Goal: Task Accomplishment & Management: Use online tool/utility

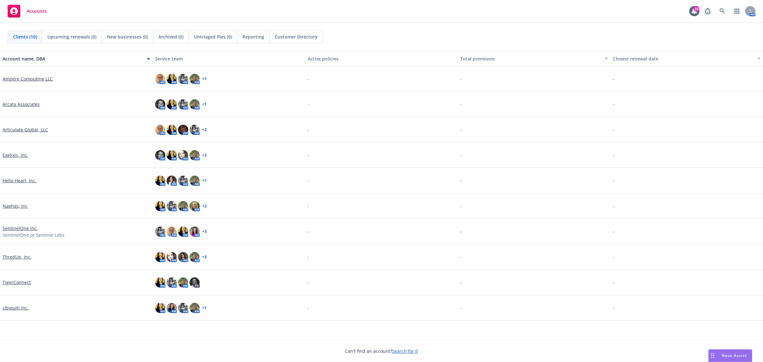
click at [737, 350] on div "Nova Assist" at bounding box center [730, 355] width 43 height 12
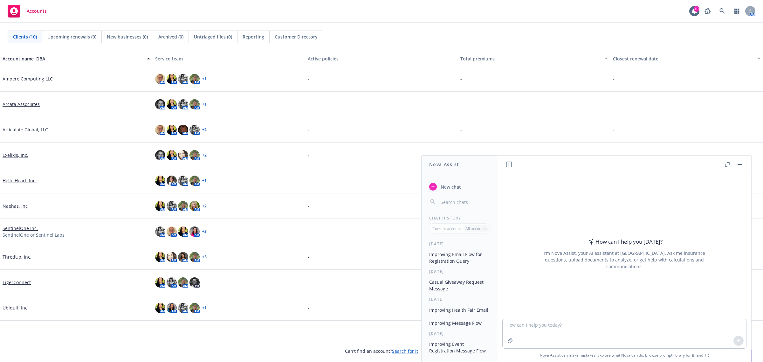
drag, startPoint x: 619, startPoint y: 312, endPoint x: 626, endPoint y: 320, distance: 10.6
click at [620, 314] on div at bounding box center [625, 315] width 244 height 8
click at [635, 333] on textarea at bounding box center [625, 333] width 244 height 29
paste textarea "Cigna said you had been sent registration info but did not complete registratio…"
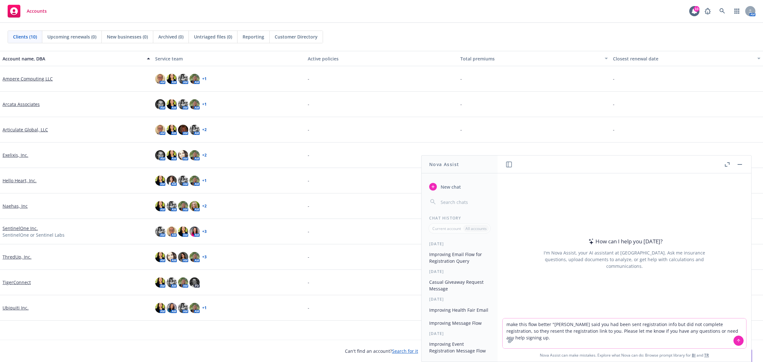
type textarea "make this flow better "Cigna said you had been sent registration info but did n…"
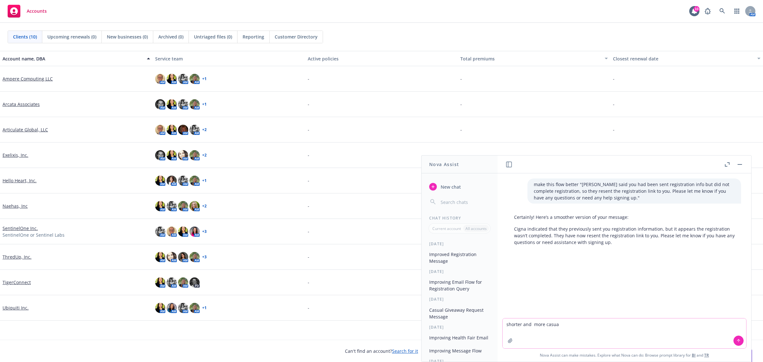
type textarea "shorter and more casual"
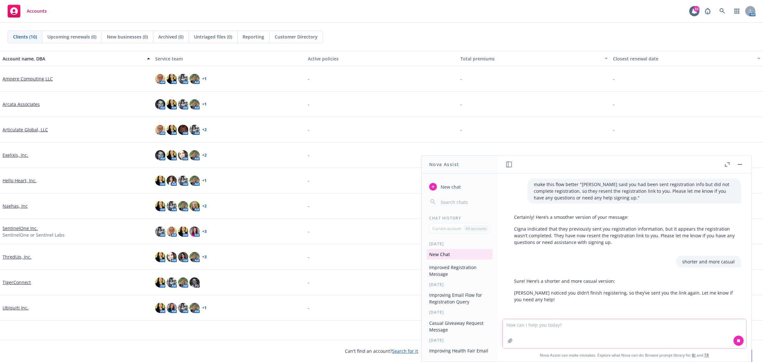
scroll to position [2, 0]
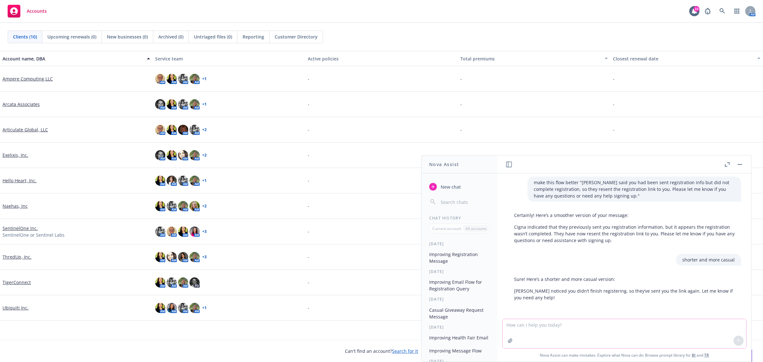
click at [629, 323] on textarea at bounding box center [625, 333] width 244 height 29
paste textarea "You were not registered in the Cigna portal so they resent the registration lin…"
type textarea "make this flow better "You were not registered in the Cigna portal so they rese…"
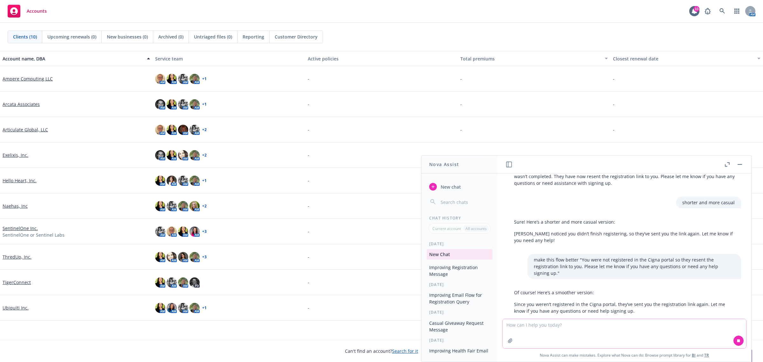
scroll to position [66, 0]
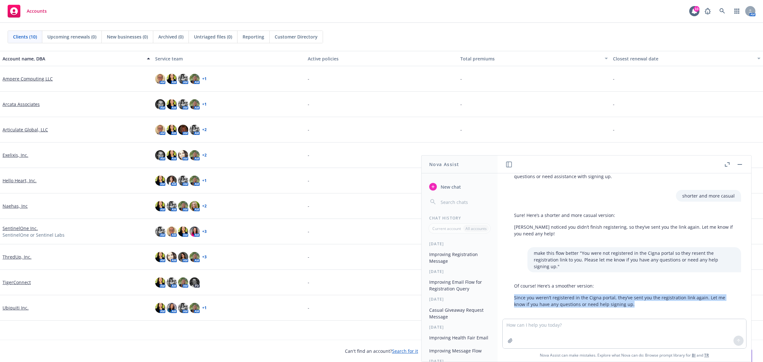
drag, startPoint x: 641, startPoint y: 299, endPoint x: 501, endPoint y: 292, distance: 140.1
click at [501, 292] on div "make this flow better "Cigna said you had been sent registration info but did n…" at bounding box center [625, 245] width 254 height 145
copy p "Since you weren’t registered in the Cigna portal, they’ve sent you the registra…"
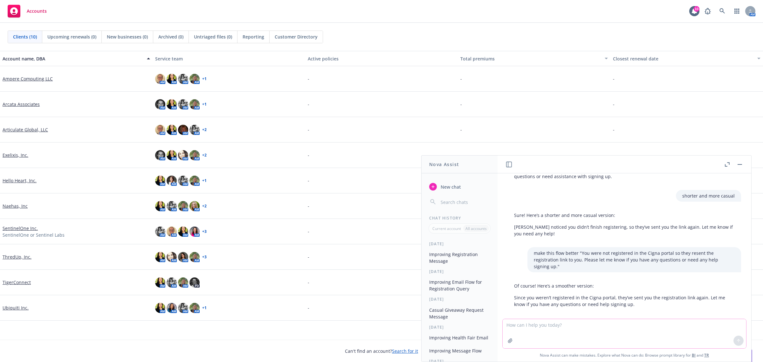
click at [668, 330] on textarea at bounding box center [625, 333] width 244 height 29
type textarea "try again"
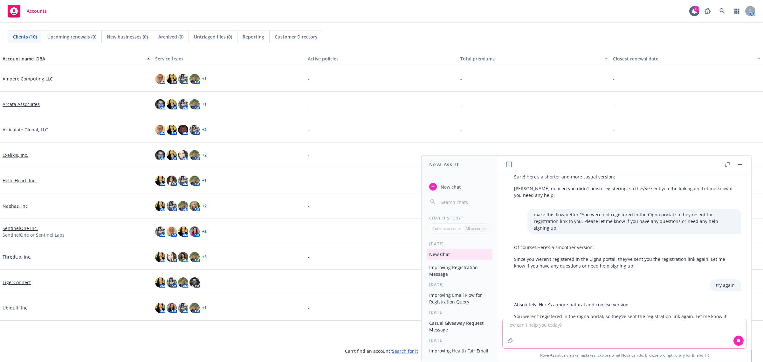
scroll to position [123, 0]
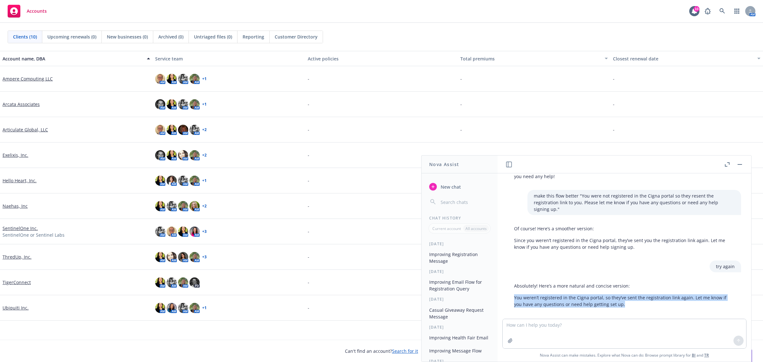
drag, startPoint x: 627, startPoint y: 297, endPoint x: 501, endPoint y: 293, distance: 126.0
click at [501, 293] on div "make this flow better "Cigna said you had been sent registration info but did n…" at bounding box center [625, 245] width 254 height 145
copy p "You weren’t registered in the Cigna portal, so they’ve sent the registration li…"
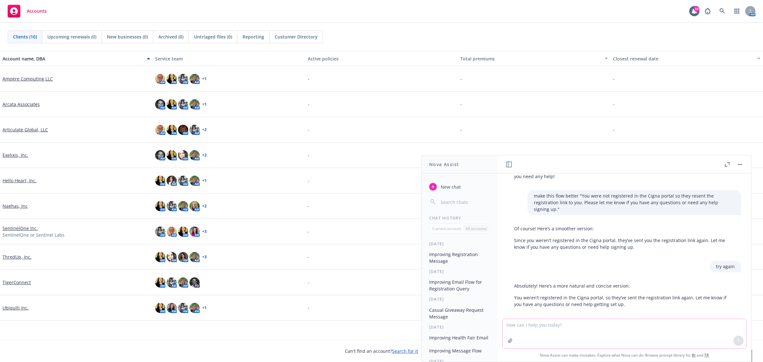
click at [557, 345] on textarea at bounding box center [625, 333] width 244 height 29
paste textarea "Arcata was sent the attached document and it has the wrong contact listed. Chri…"
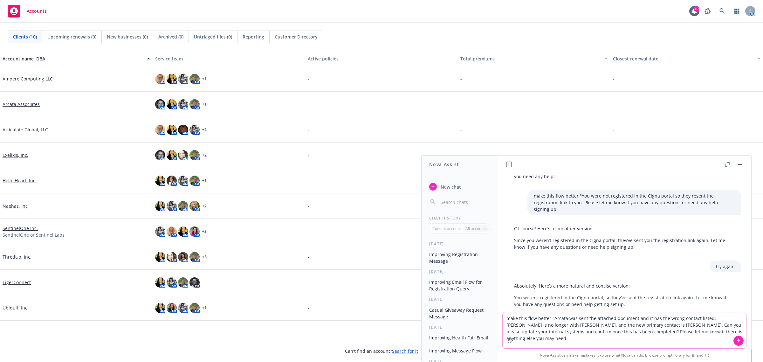
type textarea "make this flow better "Arcata was sent the attached document and it has the wro…"
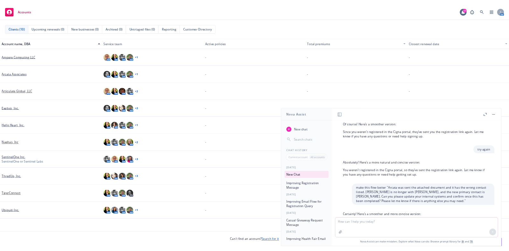
scroll to position [207, 0]
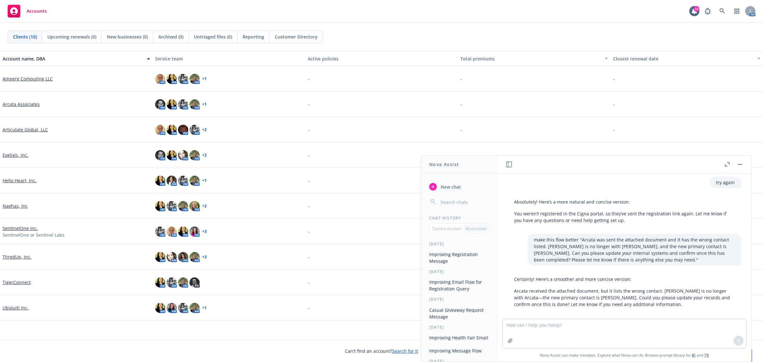
drag, startPoint x: 681, startPoint y: 297, endPoint x: 508, endPoint y: 286, distance: 173.9
click at [508, 286] on div "Certainly! Here’s a smoother and more concise version: Arcata received the atta…" at bounding box center [624, 291] width 233 height 37
copy p "Arcata received the attached document, but it lists the wrong contact. Chris Hi…"
click at [17, 155] on link "Exelixis, Inc." at bounding box center [16, 155] width 26 height 7
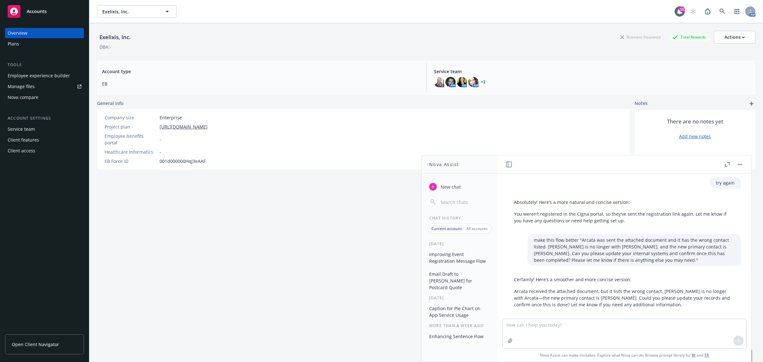
click at [212, 208] on div "Exelixis, Inc. Business Insurance Total Rewards Actions DBA: - Account type EB …" at bounding box center [426, 200] width 659 height 354
click at [55, 89] on link "Manage files" at bounding box center [44, 86] width 79 height 10
click at [124, 16] on button "Exelixis, Inc." at bounding box center [137, 11] width 80 height 13
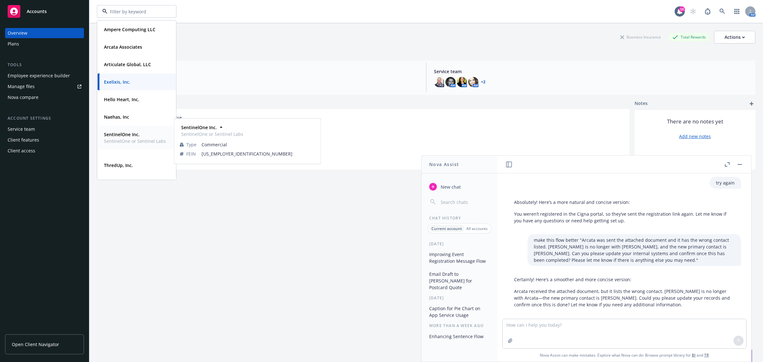
click at [128, 132] on strong "SentinelOne Inc." at bounding box center [122, 134] width 36 height 6
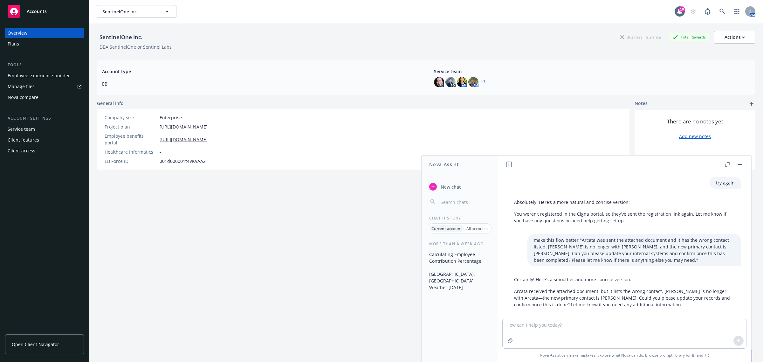
click at [40, 84] on link "Manage files" at bounding box center [44, 86] width 79 height 10
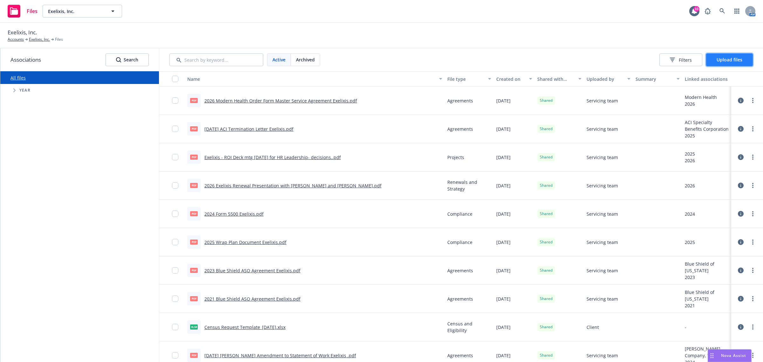
click at [731, 58] on span "Upload files" at bounding box center [730, 60] width 26 height 6
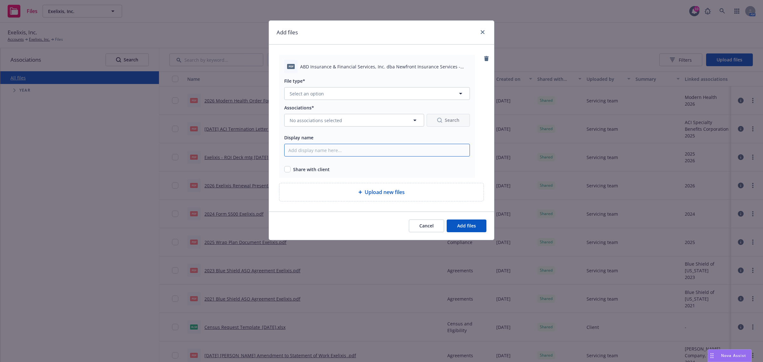
drag, startPoint x: 314, startPoint y: 150, endPoint x: 323, endPoint y: 143, distance: 11.8
click at [314, 150] on input "Display name" at bounding box center [377, 150] width 186 height 13
type input "2025 Wrap Plan Document Exelixis"
click at [288, 168] on input "checkbox" at bounding box center [287, 169] width 6 height 6
checkbox input "true"
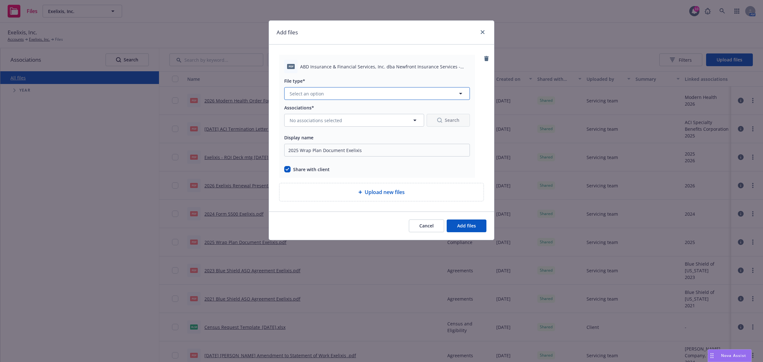
click at [330, 94] on button "Select an option" at bounding box center [377, 93] width 186 height 13
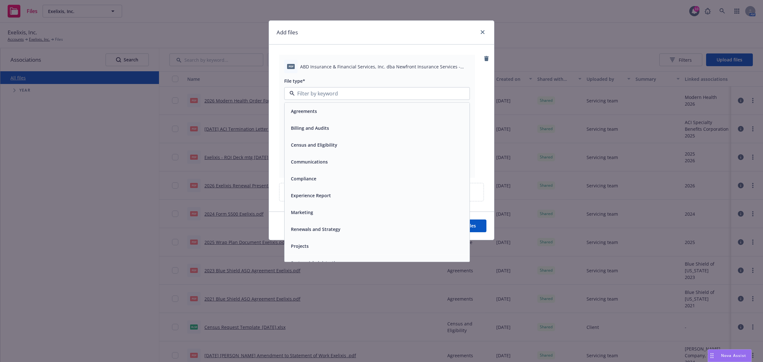
click at [333, 174] on div "Compliance" at bounding box center [377, 178] width 185 height 17
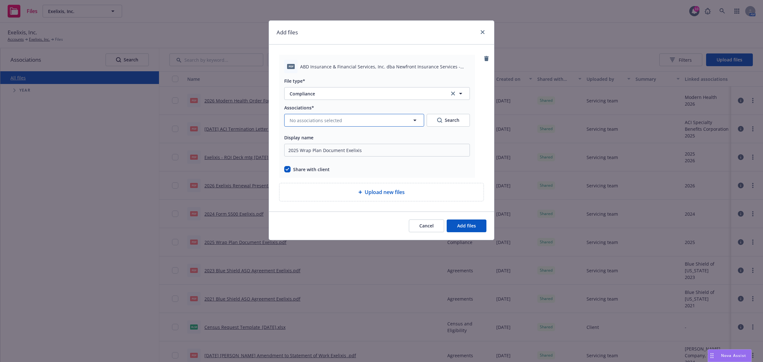
click at [327, 121] on span "No associations selected" at bounding box center [316, 120] width 52 height 7
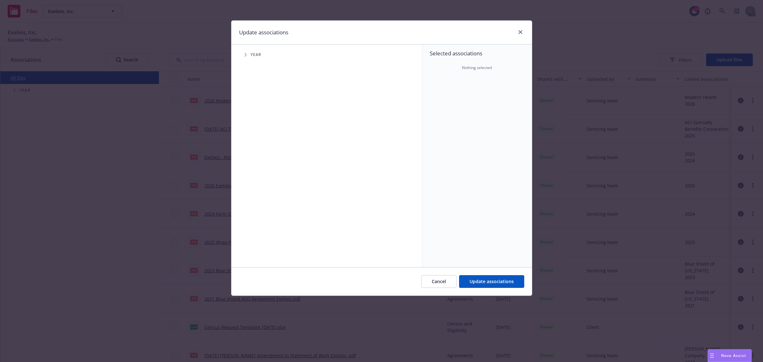
click at [245, 58] on span "Tree Example" at bounding box center [245, 55] width 10 height 10
click at [261, 139] on input "Tree Example" at bounding box center [262, 142] width 6 height 6
checkbox input "true"
click at [484, 284] on span "Update associations" at bounding box center [492, 281] width 44 height 6
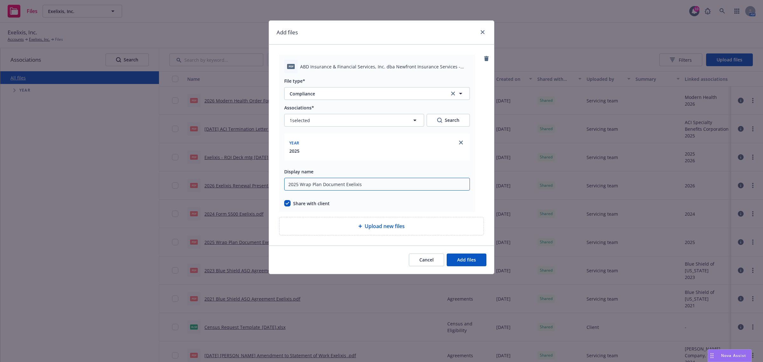
drag, startPoint x: 384, startPoint y: 186, endPoint x: 261, endPoint y: 180, distance: 122.6
click at [261, 180] on div "Add files pdf ABD Insurance & Financial Services, Inc. dba Newfront Insurance S…" at bounding box center [381, 181] width 763 height 362
click at [460, 258] on span "Add files" at bounding box center [466, 260] width 19 height 6
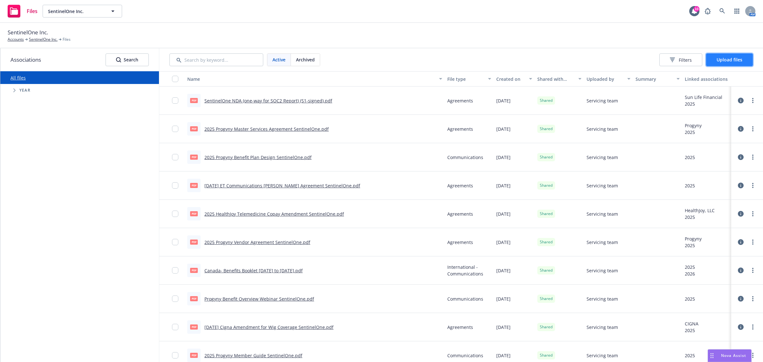
click at [735, 56] on button "Upload files" at bounding box center [729, 59] width 47 height 13
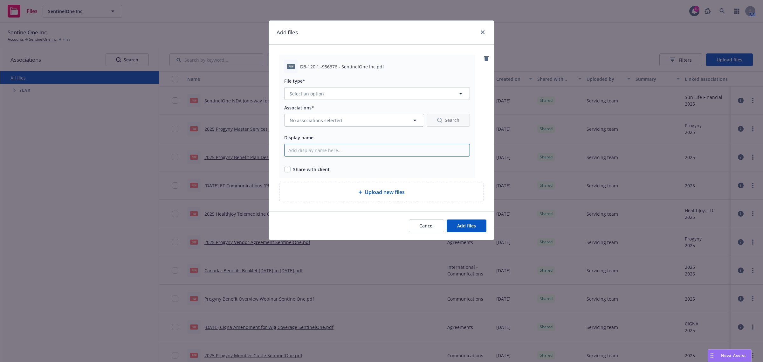
click at [316, 148] on input "Display name" at bounding box center [377, 150] width 186 height 13
drag, startPoint x: 415, startPoint y: 153, endPoint x: 207, endPoint y: 149, distance: 208.0
click at [207, 149] on div "Add files pdf DB-120.1 -956376 - SentinelOne Inc.pdf File type* Select an optio…" at bounding box center [381, 181] width 763 height 362
type input "2025 Sun Life NY DBL and PFL Certificate SentinelOne"
click at [289, 170] on input "checkbox" at bounding box center [287, 169] width 6 height 6
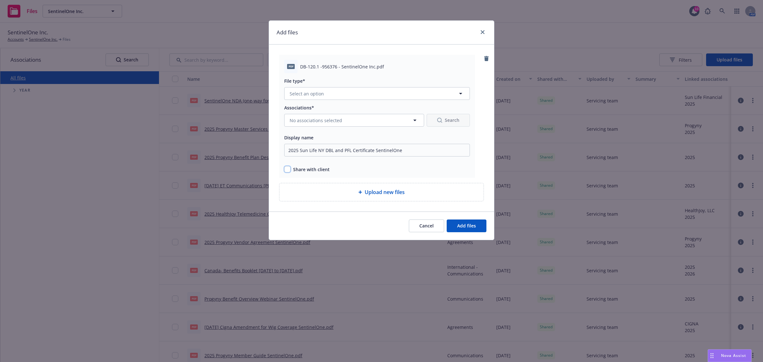
checkbox input "true"
click at [317, 120] on span "No associations selected" at bounding box center [316, 120] width 52 height 7
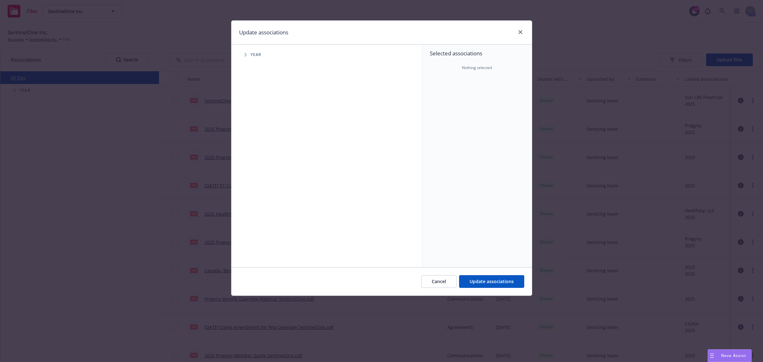
click at [245, 56] on icon "Tree Example" at bounding box center [246, 55] width 3 height 4
click at [261, 144] on input "Tree Example" at bounding box center [262, 142] width 6 height 6
checkbox input "true"
click at [253, 142] on icon "Tree Example" at bounding box center [253, 142] width 3 height 4
click at [263, 153] on span "Tree Example" at bounding box center [261, 155] width 10 height 10
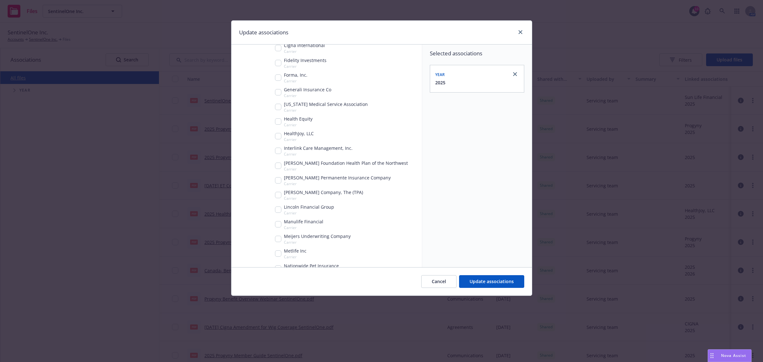
scroll to position [358, 0]
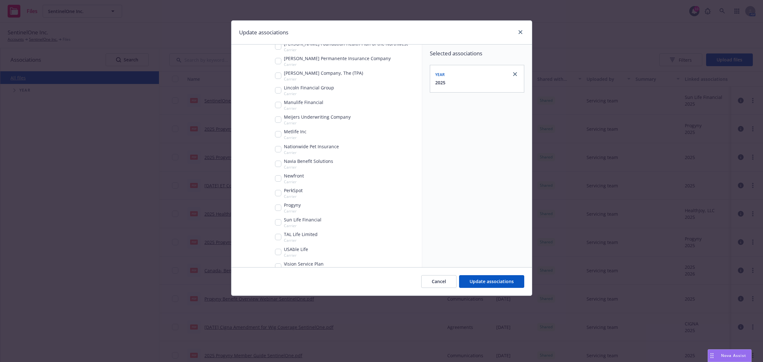
click at [278, 217] on div "Sun Life Financial Carrier" at bounding box center [298, 222] width 46 height 12
click at [277, 223] on input "Tree Example" at bounding box center [278, 222] width 6 height 6
checkbox input "true"
click at [486, 282] on span "Update associations" at bounding box center [492, 281] width 44 height 6
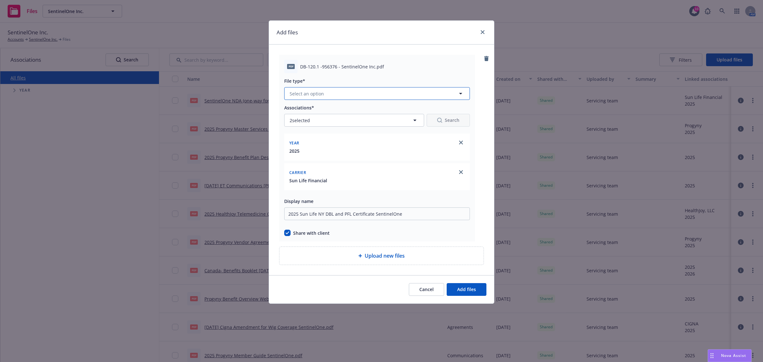
click at [343, 99] on button "Select an option" at bounding box center [377, 93] width 186 height 13
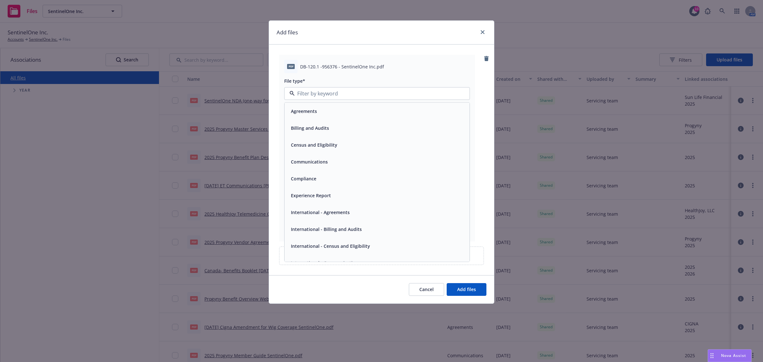
click at [314, 115] on div "Agreements" at bounding box center [303, 111] width 30 height 9
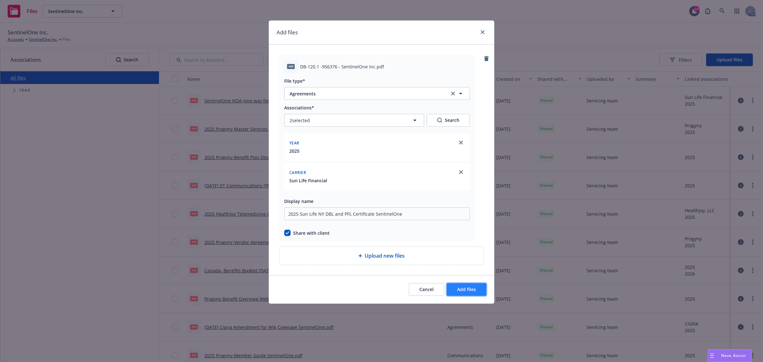
click at [469, 288] on span "Add files" at bounding box center [466, 289] width 19 height 6
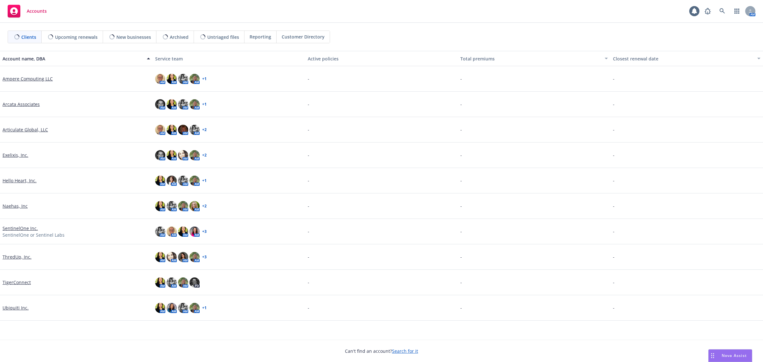
click at [723, 357] on span "Nova Assist" at bounding box center [734, 355] width 25 height 5
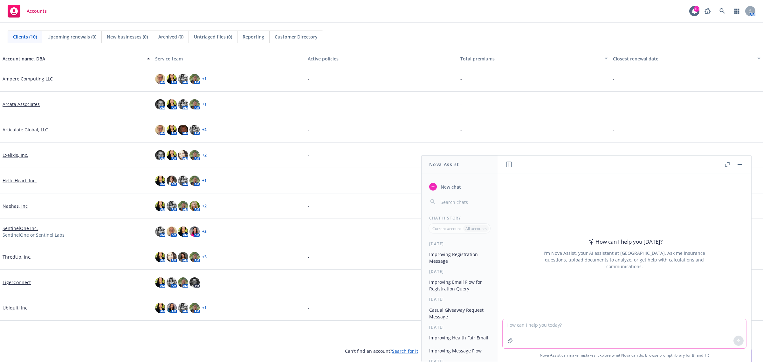
click at [609, 342] on textarea at bounding box center [625, 333] width 244 height 29
type textarea "what dates are these holidays observed in 2026 -"
paste textarea
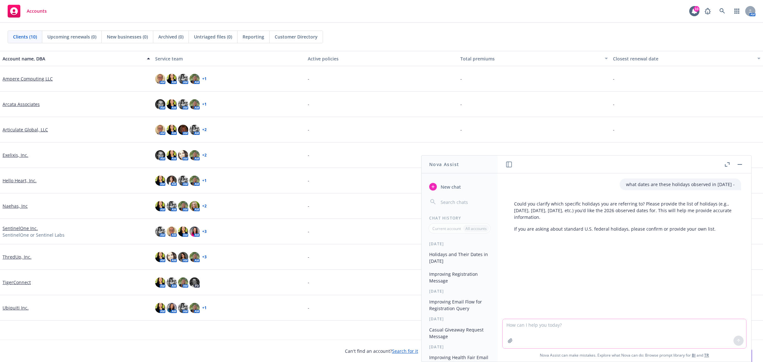
click at [566, 335] on textarea at bounding box center [625, 333] width 244 height 29
click at [568, 338] on textarea at bounding box center [625, 333] width 244 height 29
paste textarea
type textarea "these holidays"
click at [579, 335] on textarea "these holidays" at bounding box center [625, 333] width 244 height 30
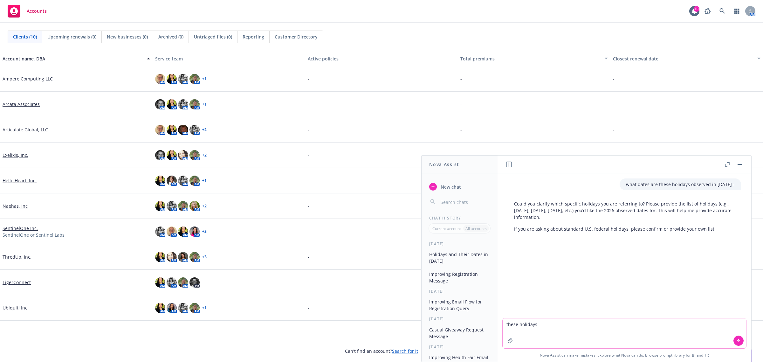
click at [528, 333] on textarea "these holidays" at bounding box center [625, 333] width 244 height 30
click at [565, 328] on textarea "these holidays" at bounding box center [625, 333] width 244 height 30
paste textarea
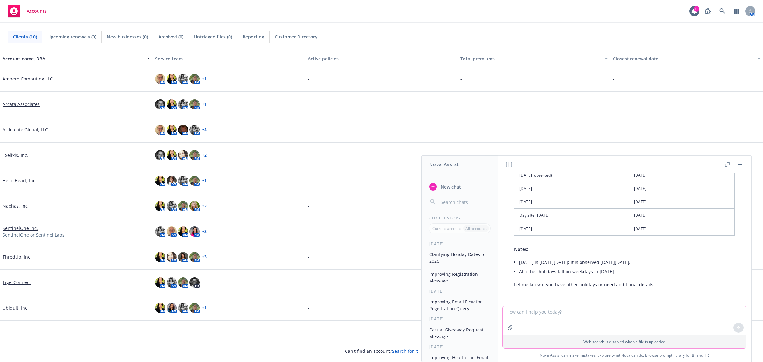
scroll to position [227, 0]
click at [623, 333] on div "Web search is disabled when a file is uploaded" at bounding box center [624, 327] width 244 height 43
click at [613, 331] on textarea at bounding box center [625, 320] width 244 height 29
paste textarea "We are preparing the communications for the new plan year and wanted you input …"
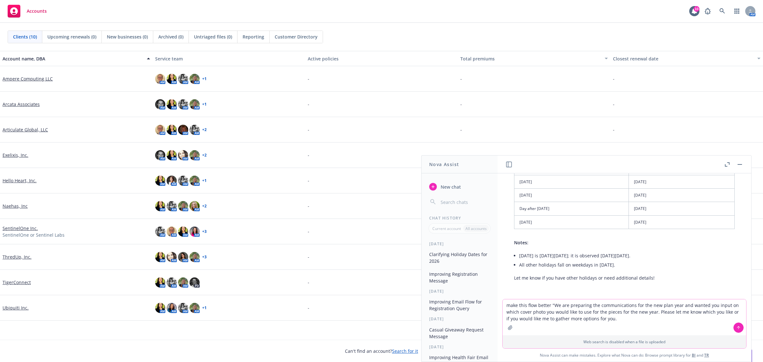
type textarea "make this flow better "We are preparing the communications for the new plan yea…"
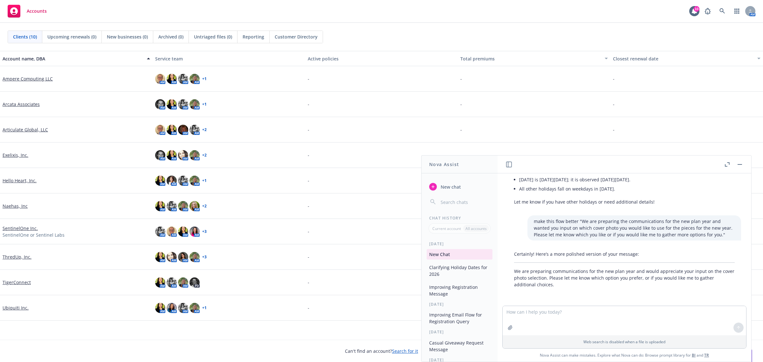
scroll to position [310, 0]
click at [561, 283] on p "We are preparing communications for the new plan year and would appreciate your…" at bounding box center [624, 278] width 221 height 20
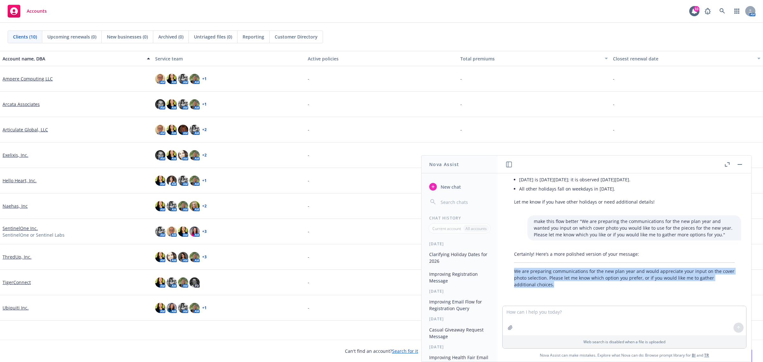
drag, startPoint x: 568, startPoint y: 284, endPoint x: 510, endPoint y: 274, distance: 58.1
click at [510, 274] on div "Certainly! Here’s a more polished version of your message: We are preparing com…" at bounding box center [624, 269] width 233 height 42
copy p "We are preparing communications for the new plan year and would appreciate your…"
click at [18, 310] on link "Ubiquiti Inc." at bounding box center [16, 307] width 26 height 7
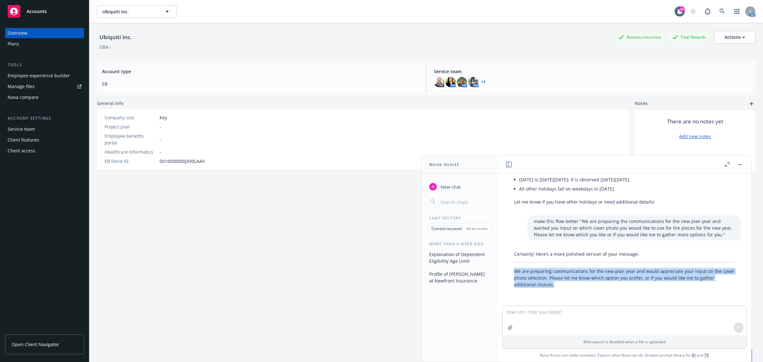
click at [56, 77] on div "Employee experience builder" at bounding box center [39, 76] width 62 height 10
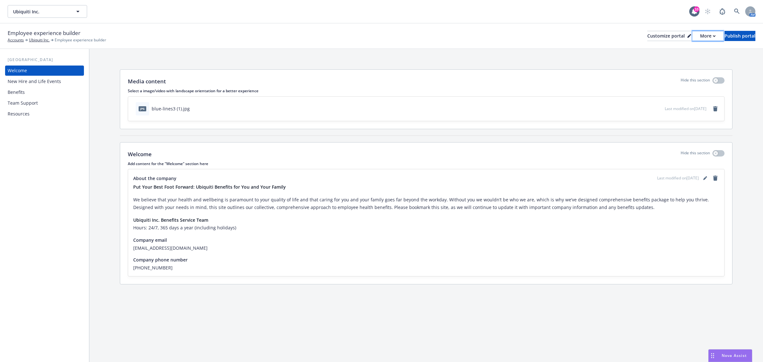
click at [713, 37] on icon "button" at bounding box center [714, 36] width 3 height 2
click at [651, 35] on div "Customize portal" at bounding box center [669, 36] width 44 height 10
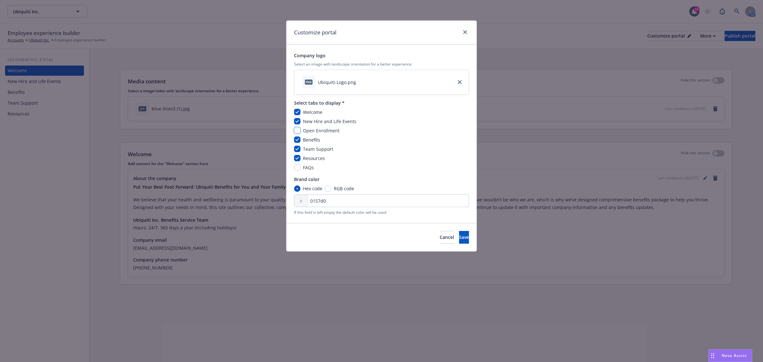
click at [298, 128] on input "checkbox" at bounding box center [297, 130] width 6 height 6
checkbox input "true"
click at [459, 237] on span "Save" at bounding box center [464, 237] width 10 height 6
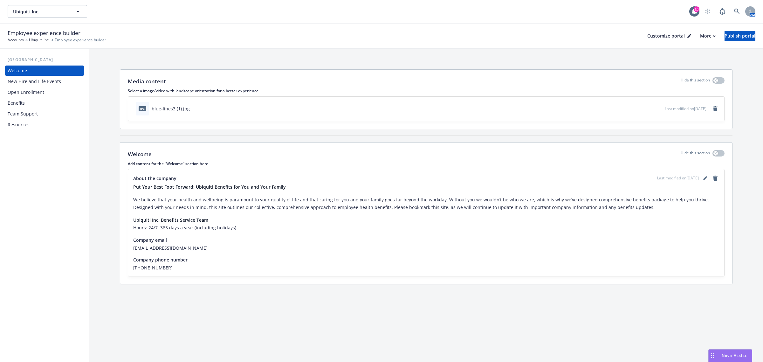
click at [56, 92] on div "Open Enrollment" at bounding box center [45, 92] width 74 height 10
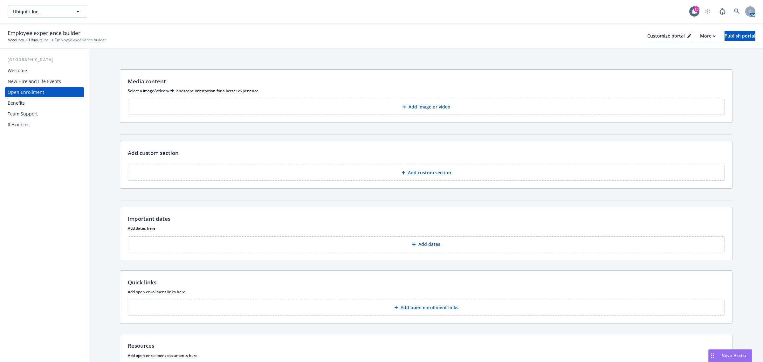
click at [411, 176] on button "Add custom section" at bounding box center [426, 173] width 597 height 16
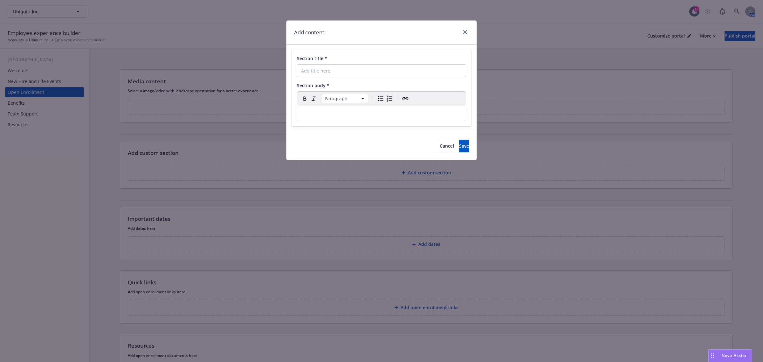
click at [323, 117] on p "editable markdown" at bounding box center [381, 113] width 161 height 8
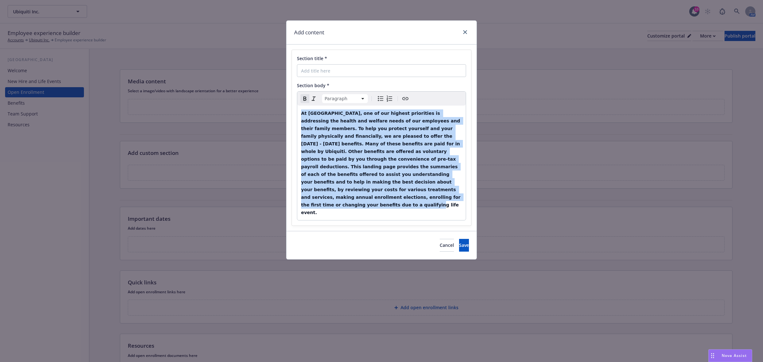
drag, startPoint x: 399, startPoint y: 190, endPoint x: 298, endPoint y: 103, distance: 133.3
click at [298, 103] on div "Paragraph Paragraph Heading 1 Heading 2 Heading 3 Heading 4 Heading 5 Heading 6…" at bounding box center [381, 156] width 169 height 128
click at [301, 97] on icon "Remove bold" at bounding box center [305, 99] width 8 height 8
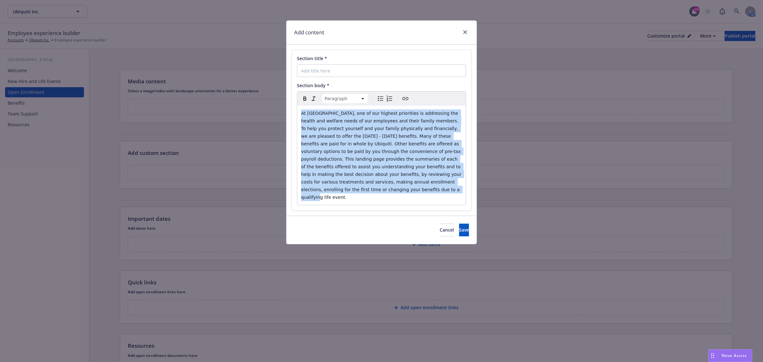
click at [407, 154] on span "At [GEOGRAPHIC_DATA], one of our highest priorities is addressing the health an…" at bounding box center [382, 155] width 162 height 89
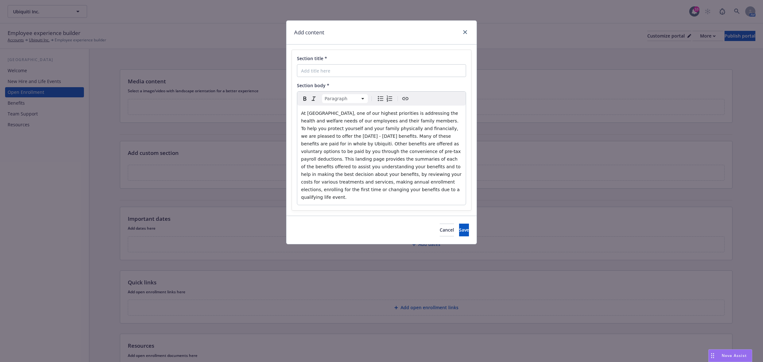
click at [446, 129] on span "At [GEOGRAPHIC_DATA], one of our highest priorities is addressing the health an…" at bounding box center [382, 155] width 162 height 89
click at [461, 129] on span "At [GEOGRAPHIC_DATA], one of our highest priorities is addressing the health an…" at bounding box center [382, 155] width 162 height 89
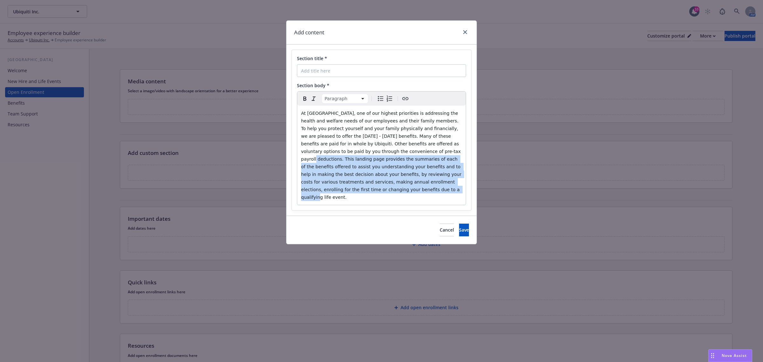
drag, startPoint x: 355, startPoint y: 152, endPoint x: 460, endPoint y: 187, distance: 110.0
click at [460, 187] on div "At [GEOGRAPHIC_DATA], one of our highest priorities is addressing the health an…" at bounding box center [381, 155] width 169 height 99
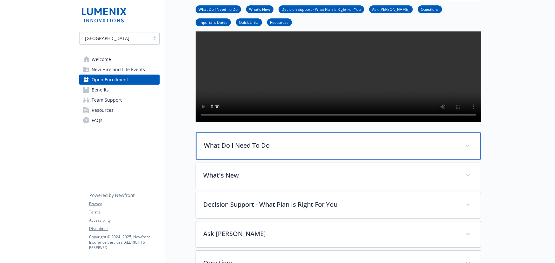
drag, startPoint x: 258, startPoint y: 163, endPoint x: 255, endPoint y: 169, distance: 6.6
click at [257, 150] on p "What Do I Need To Do" at bounding box center [330, 146] width 253 height 10
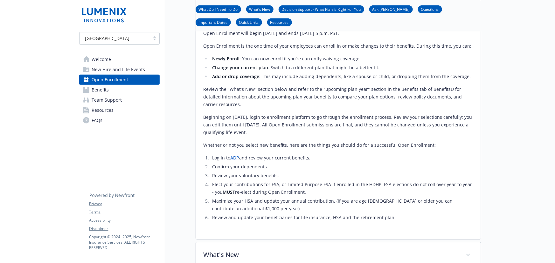
scroll to position [318, 0]
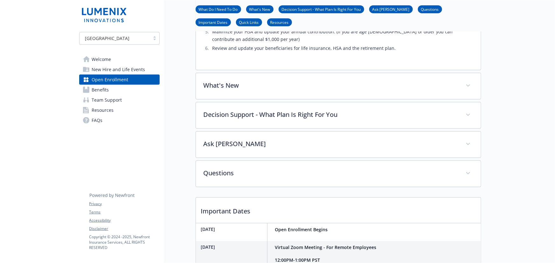
scroll to position [433, 0]
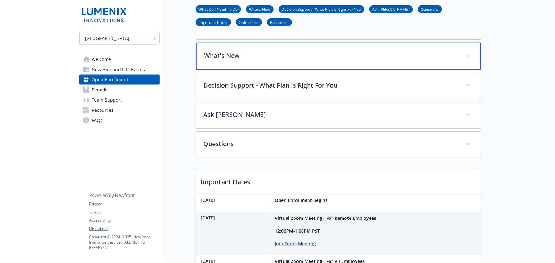
click at [282, 60] on p "What's New" at bounding box center [330, 56] width 253 height 10
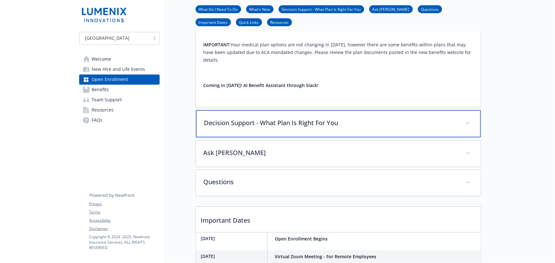
click at [253, 126] on div "Decision Support - What Plan Is Right For You" at bounding box center [338, 123] width 285 height 27
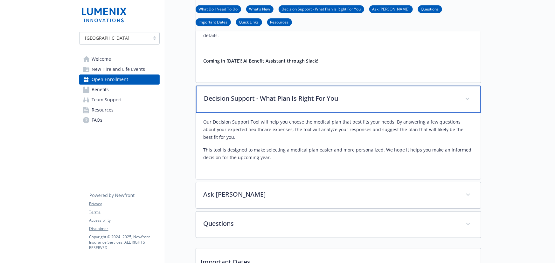
scroll to position [636, 0]
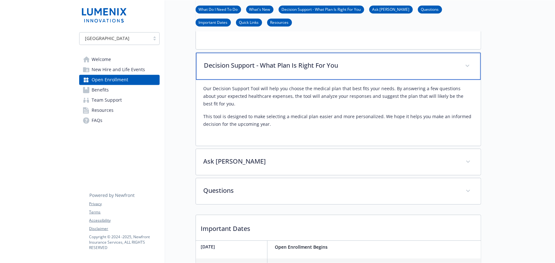
click at [244, 80] on div "Decision Support - What Plan Is Right For You" at bounding box center [338, 65] width 285 height 27
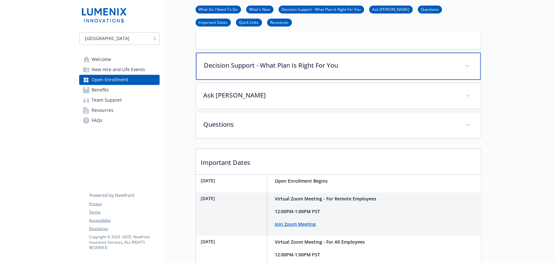
scroll to position [578, 0]
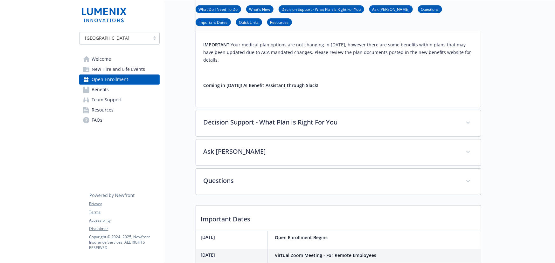
click at [274, 100] on div "NEW – Voluntary Benefits:​ Whole Life with Long Term Care coverage​ ID Theft & …" at bounding box center [339, 12] width 270 height 176
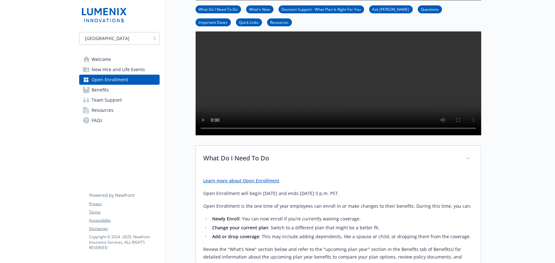
scroll to position [115, 0]
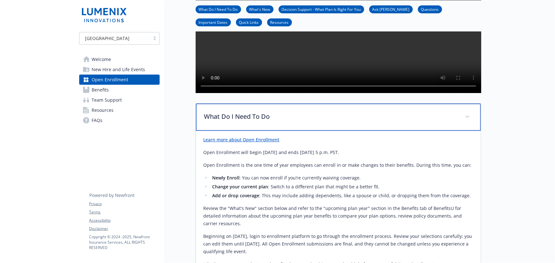
click at [295, 131] on div "What Do I Need To Do" at bounding box center [338, 117] width 285 height 27
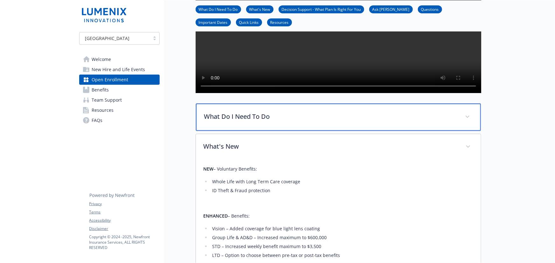
click at [288, 121] on p "What Do I Need To Do" at bounding box center [330, 117] width 253 height 10
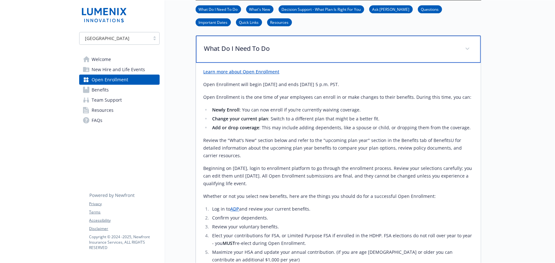
scroll to position [173, 0]
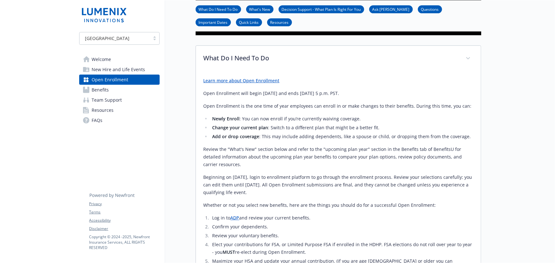
click at [245, 84] on link "Learn more about Open Enrollment" at bounding box center [242, 81] width 76 height 6
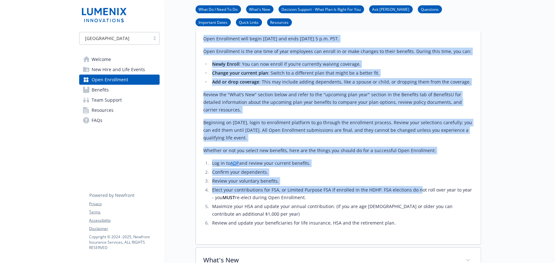
scroll to position [231, 0]
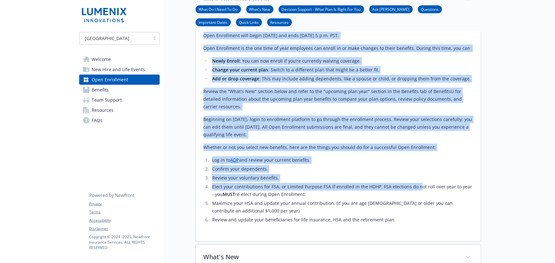
drag, startPoint x: 201, startPoint y: 110, endPoint x: 426, endPoint y: 152, distance: 229.2
click at [426, 152] on div "Learn more about Open Enrollment Open Enrollment will begin November 15th, 2024…" at bounding box center [338, 128] width 285 height 228
copy div "Open Enrollment will begin November 15th, 2024 and ends November 24th, 2024 at …"
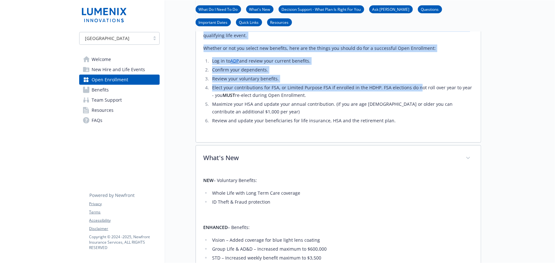
scroll to position [347, 0]
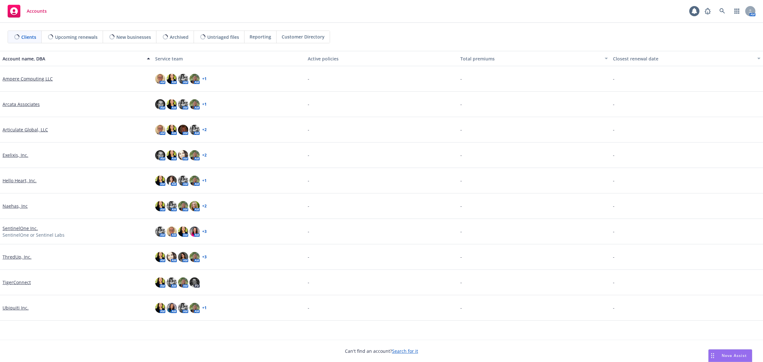
click at [727, 349] on button "Nova Assist" at bounding box center [731, 355] width 44 height 13
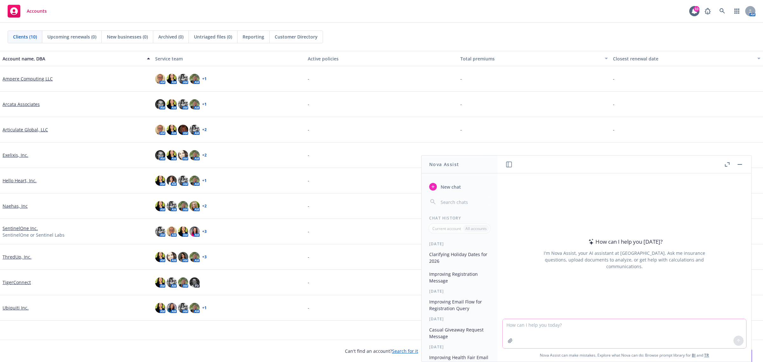
click at [633, 333] on textarea at bounding box center [625, 333] width 244 height 29
paste textarea "Lore Ipsumdolor sita conse Adipisci 48el, 5039 sed doei Temporin 66ut, 9402 la …"
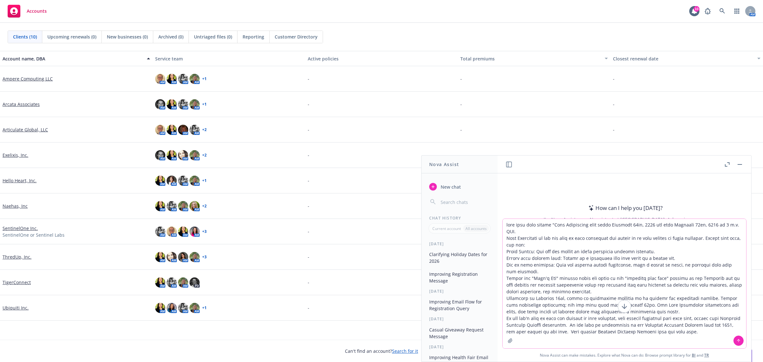
type textarea "lore ipsu dolo sitame "Cons Adipiscing elit seddo Eiusmodt 93in, 2724 utl etdo …"
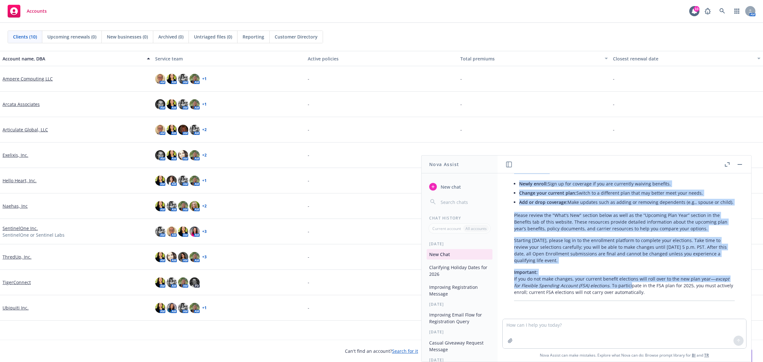
scroll to position [169, 0]
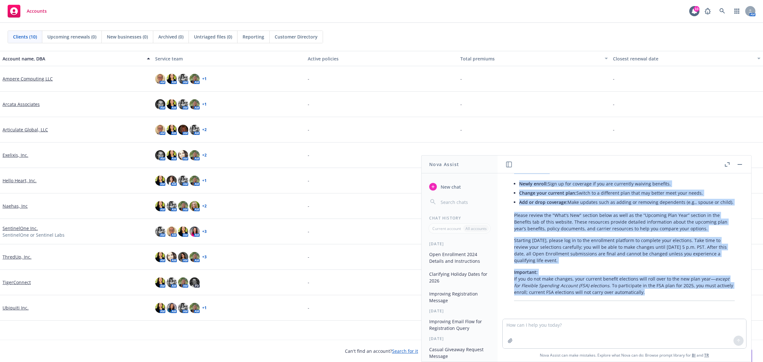
drag, startPoint x: 514, startPoint y: 221, endPoint x: 700, endPoint y: 294, distance: 199.2
click at [700, 294] on div "Certainly! Here’s a more polished and cohesive version of your message: Open En…" at bounding box center [624, 216] width 233 height 174
copy div "Lore Ipsumdolor sita conse ad Elitsedd 43, 9930, eiu tem in Utlabore 90, 7814, …"
